Goal: Transaction & Acquisition: Obtain resource

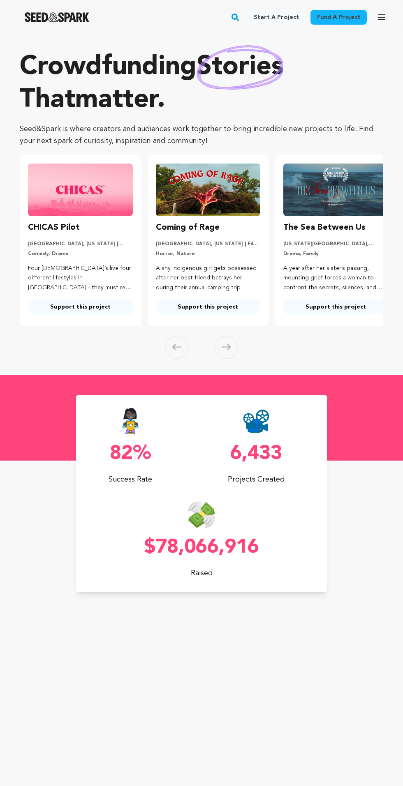
click at [361, 17] on link "Fund a project" at bounding box center [338, 17] width 56 height 15
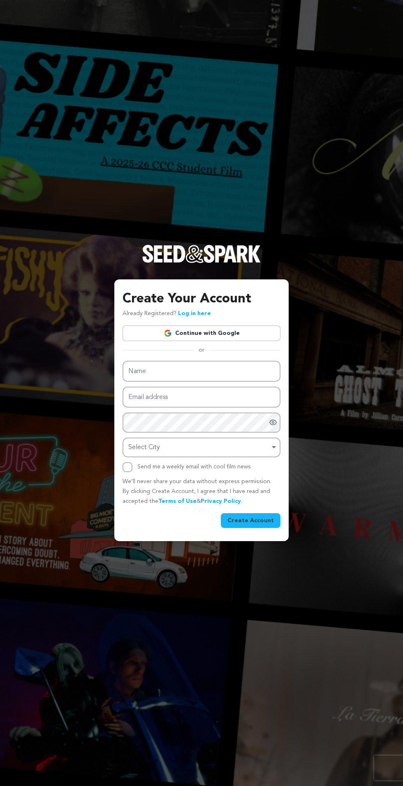
click at [229, 341] on link "Continue with Google" at bounding box center [201, 334] width 158 height 16
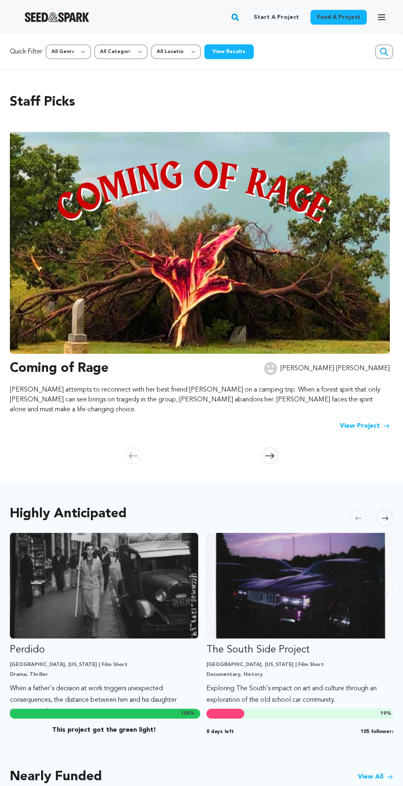
click at [234, 52] on button "View Results" at bounding box center [228, 51] width 49 height 15
